Goal: Task Accomplishment & Management: Complete application form

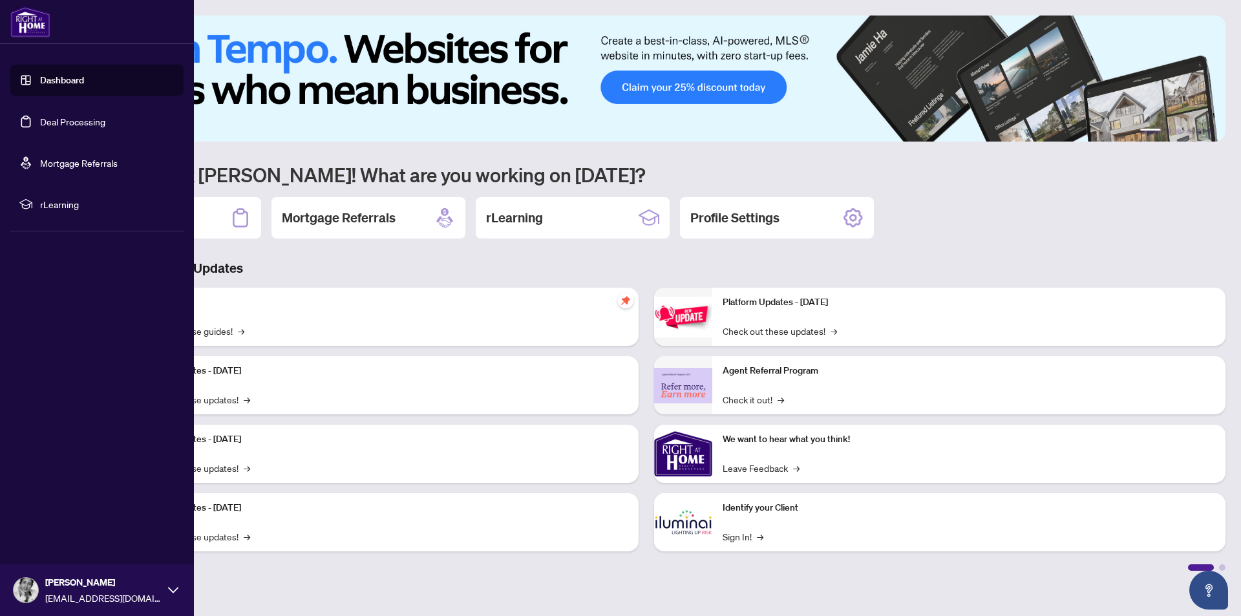
click at [40, 80] on link "Dashboard" at bounding box center [62, 80] width 44 height 12
click at [63, 80] on link "Dashboard" at bounding box center [62, 80] width 44 height 12
click at [82, 75] on link "Dashboard" at bounding box center [62, 80] width 44 height 12
click at [50, 78] on link "Dashboard" at bounding box center [62, 80] width 44 height 12
click at [65, 118] on link "Deal Processing" at bounding box center [72, 122] width 65 height 12
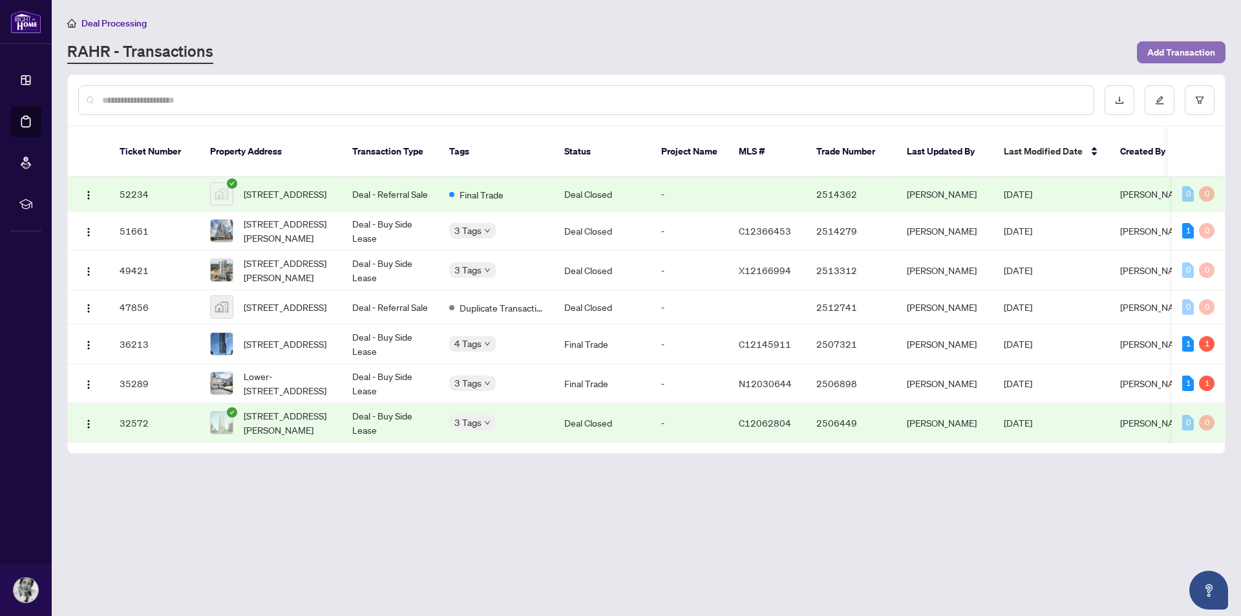
click at [1169, 48] on span "Add Transaction" at bounding box center [1181, 52] width 68 height 21
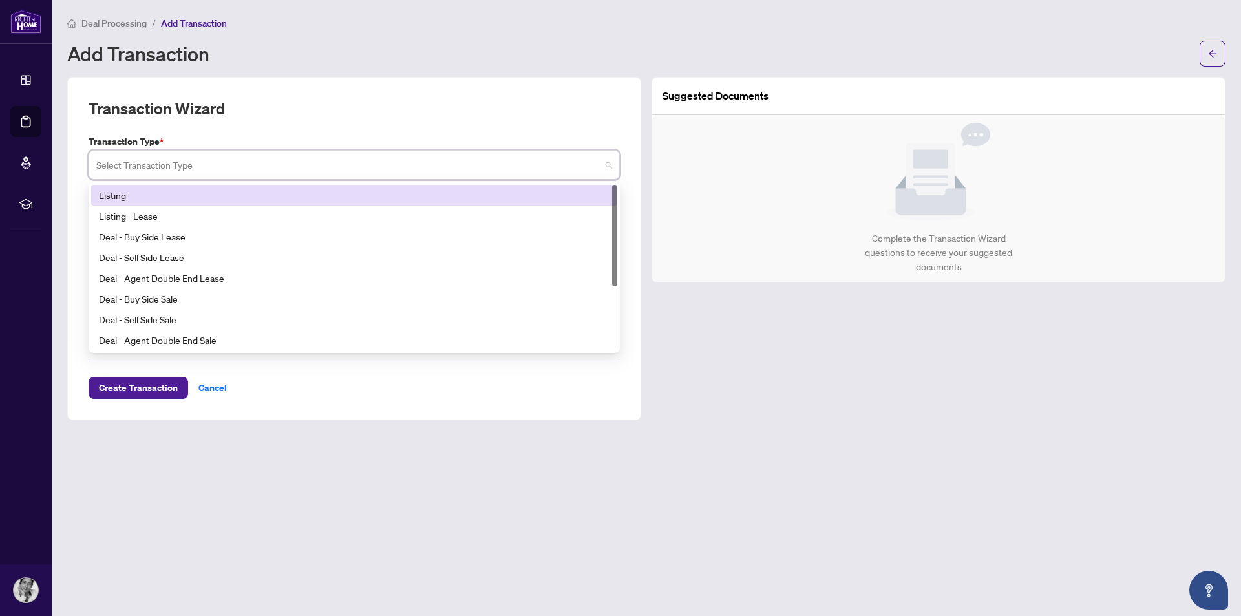
click at [202, 165] on input "search" at bounding box center [348, 166] width 504 height 28
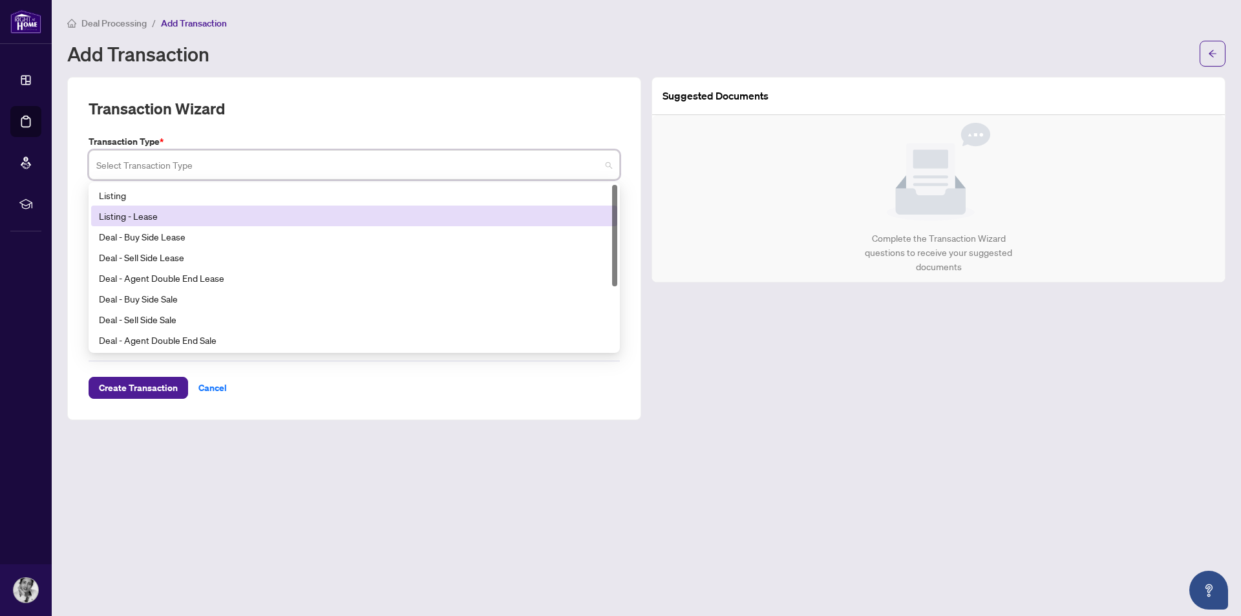
click at [180, 224] on div "Listing - Lease" at bounding box center [354, 215] width 526 height 21
